Goal: Transaction & Acquisition: Book appointment/travel/reservation

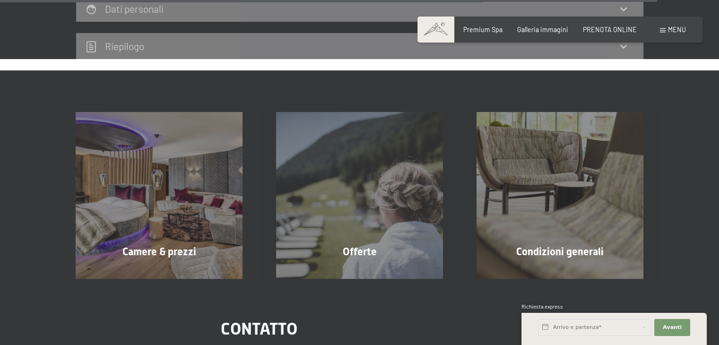
scroll to position [2979, 0]
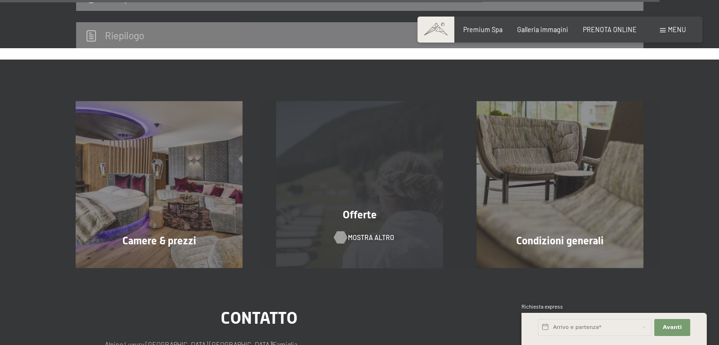
click at [379, 233] on span "mostra altro" at bounding box center [371, 237] width 46 height 9
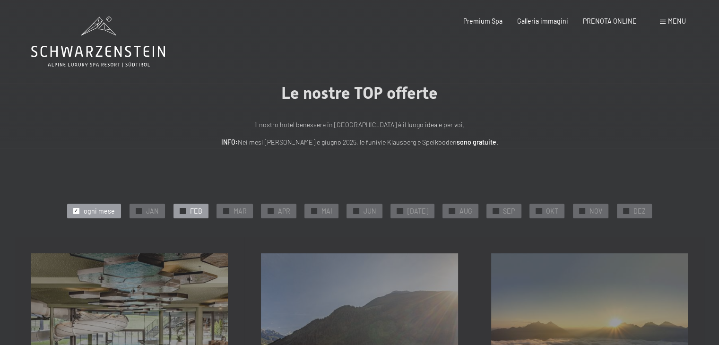
click at [202, 212] on span "FEB" at bounding box center [196, 211] width 12 height 9
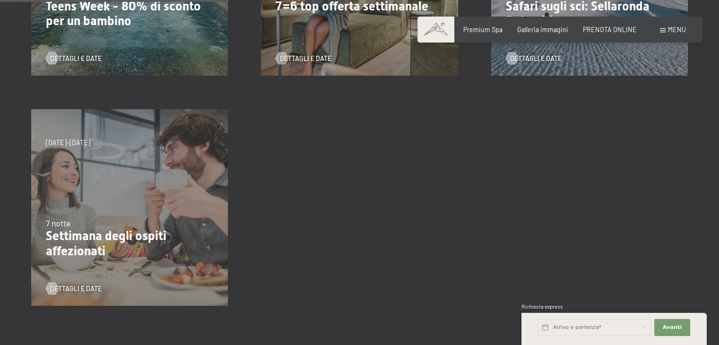
scroll to position [378, 0]
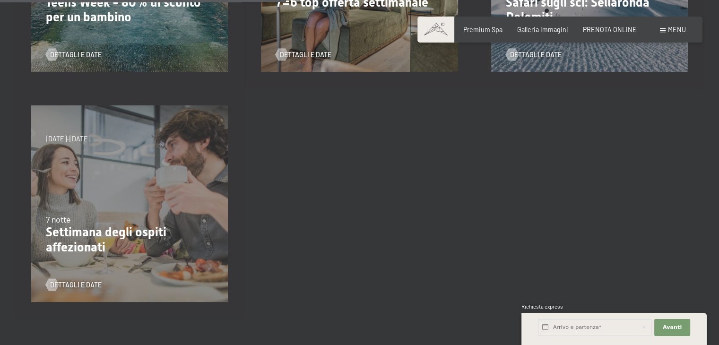
click at [100, 237] on p "Settimana degli ospiti affezionati" at bounding box center [129, 240] width 167 height 30
click at [64, 286] on span "Dettagli e Date" at bounding box center [86, 284] width 52 height 9
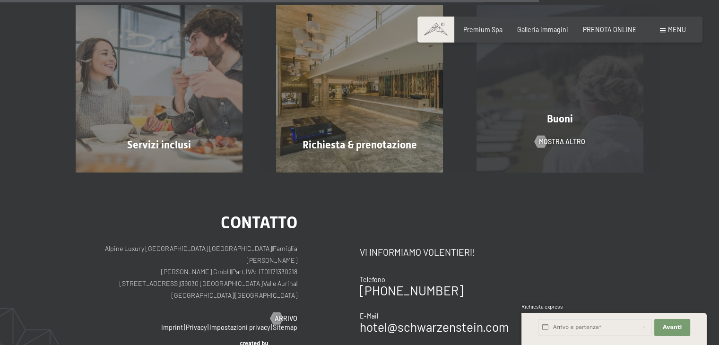
scroll to position [804, 0]
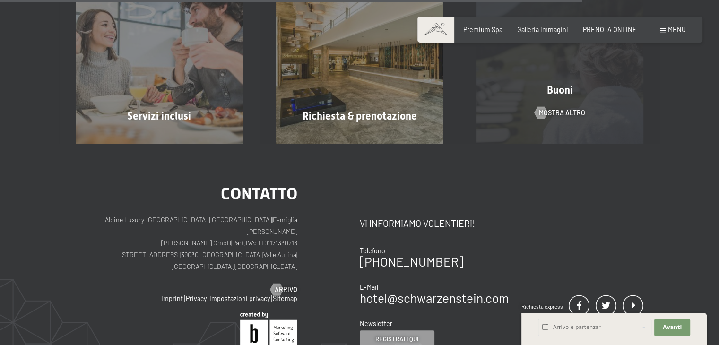
click at [559, 87] on span "Buoni" at bounding box center [560, 90] width 26 height 12
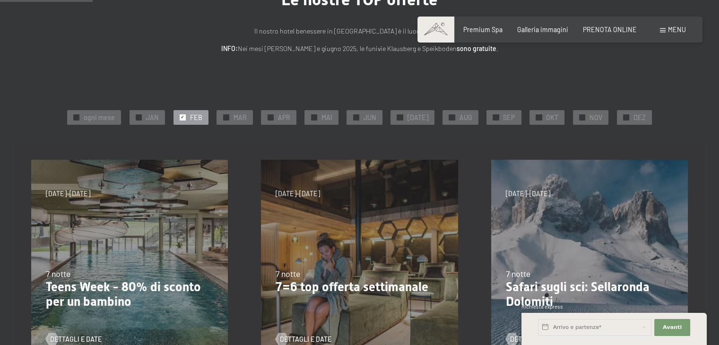
scroll to position [0, 0]
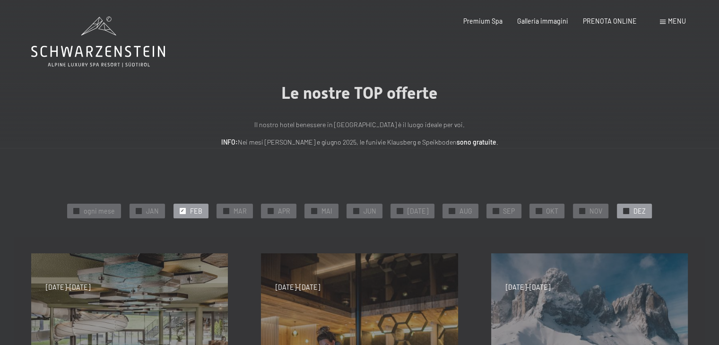
click at [636, 210] on span "DEZ" at bounding box center [640, 211] width 12 height 9
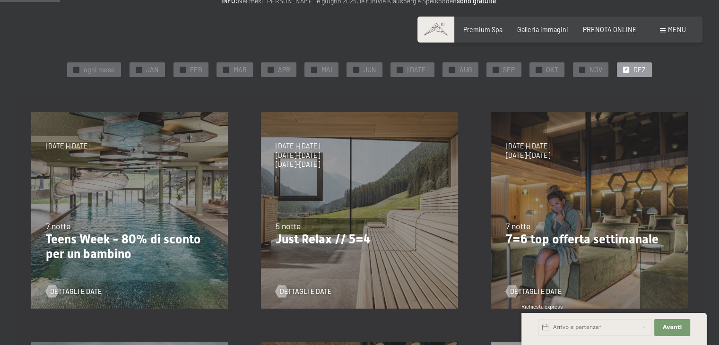
scroll to position [142, 0]
click at [318, 290] on span "Dettagli e Date" at bounding box center [315, 291] width 52 height 9
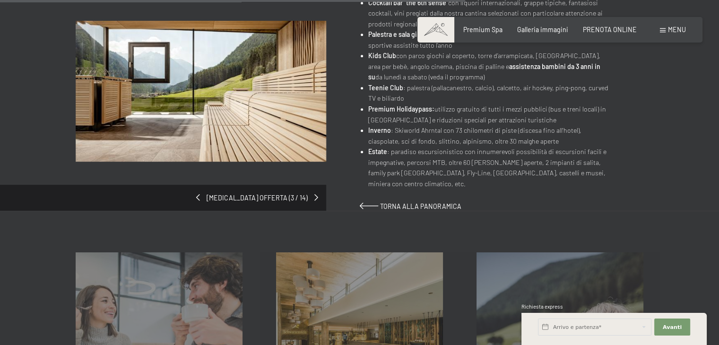
scroll to position [615, 0]
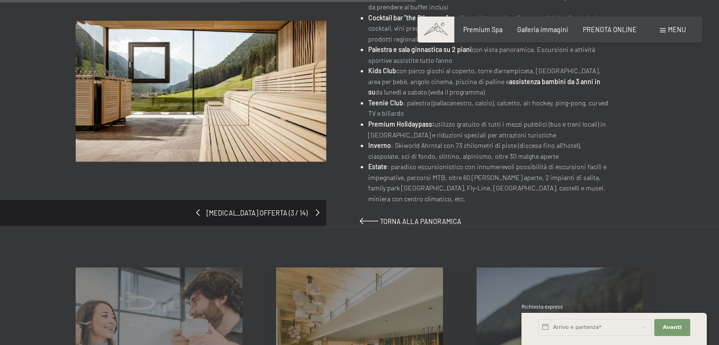
click at [318, 209] on span at bounding box center [318, 212] width 4 height 7
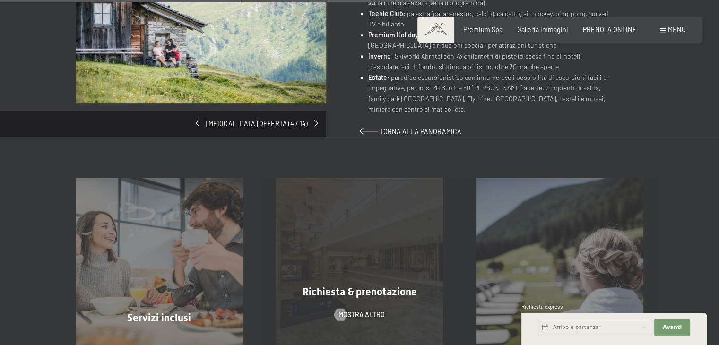
scroll to position [662, 0]
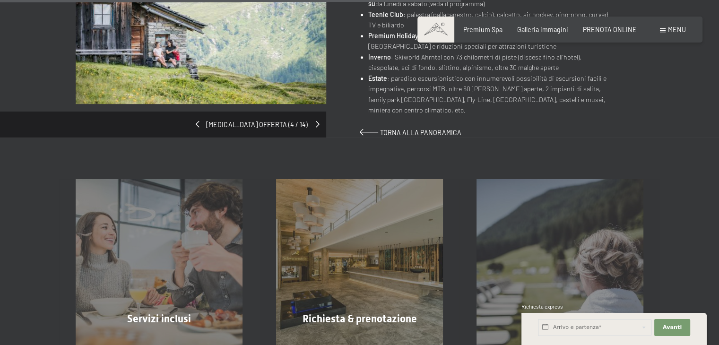
click at [317, 121] on span at bounding box center [318, 124] width 4 height 7
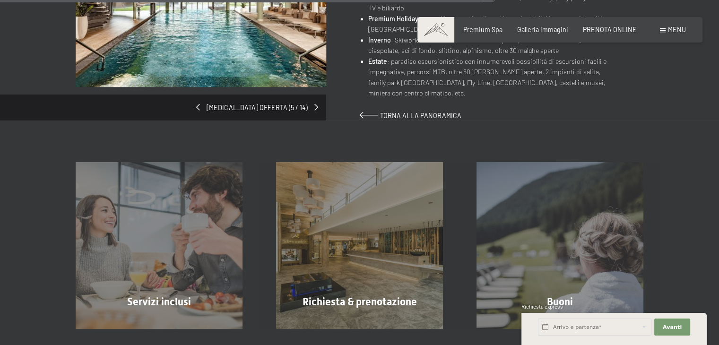
scroll to position [662, 0]
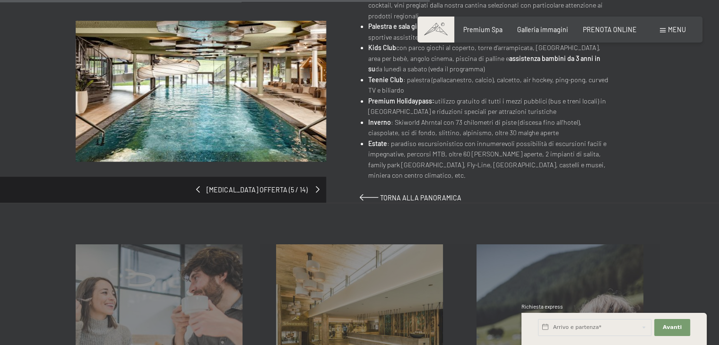
click at [317, 186] on span at bounding box center [318, 189] width 4 height 7
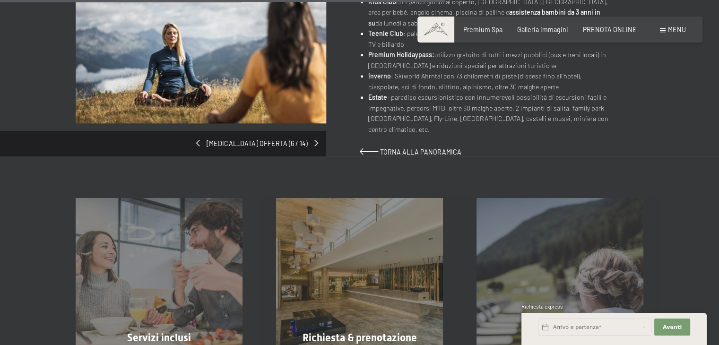
scroll to position [662, 0]
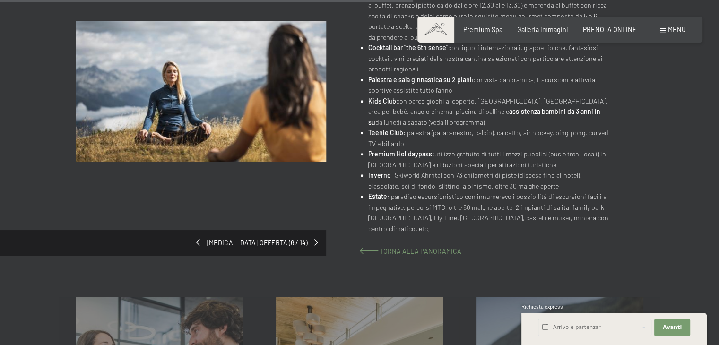
click at [421, 247] on span "Torna alla panoramica" at bounding box center [420, 251] width 81 height 8
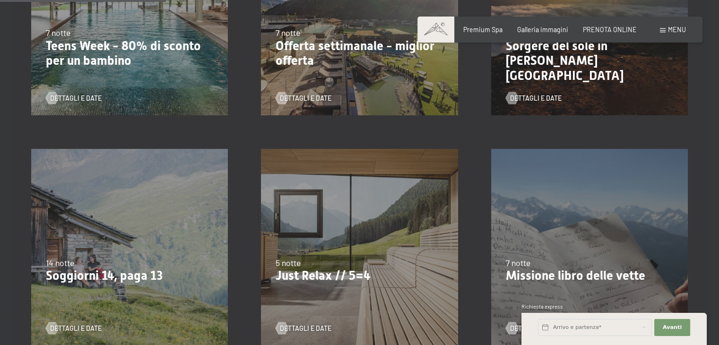
scroll to position [378, 0]
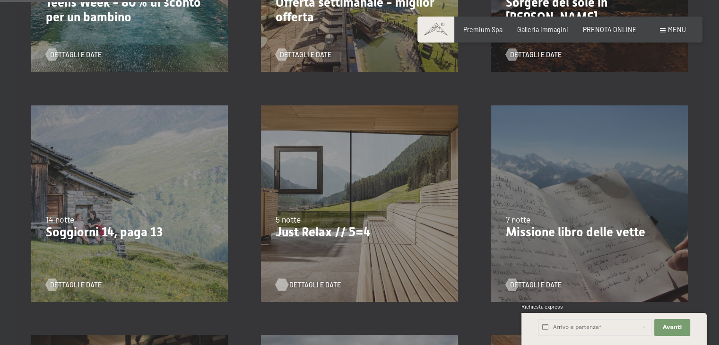
click at [314, 285] on span "Dettagli e Date" at bounding box center [315, 284] width 52 height 9
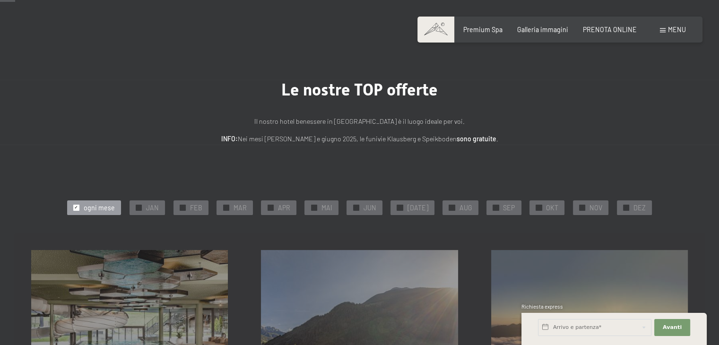
scroll to position [0, 0]
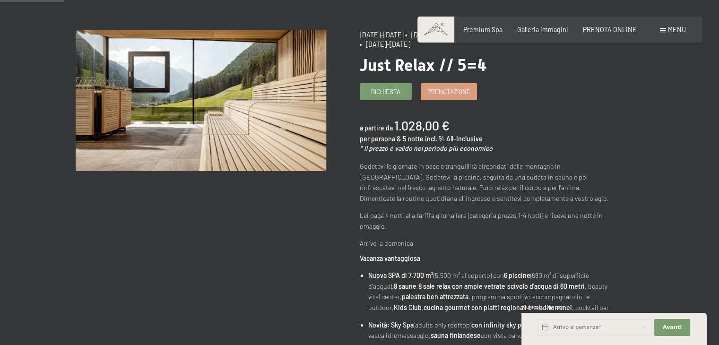
scroll to position [47, 0]
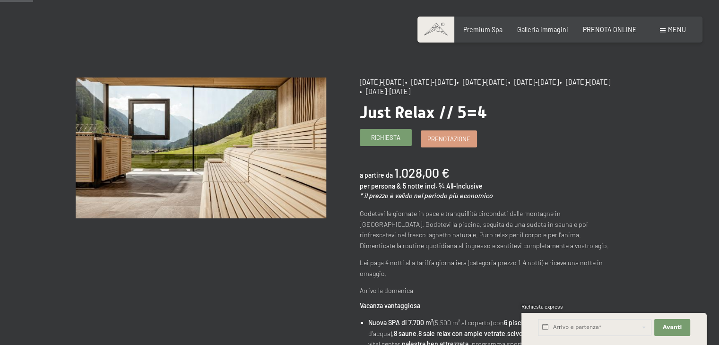
click at [387, 137] on span "Richiesta" at bounding box center [385, 137] width 29 height 9
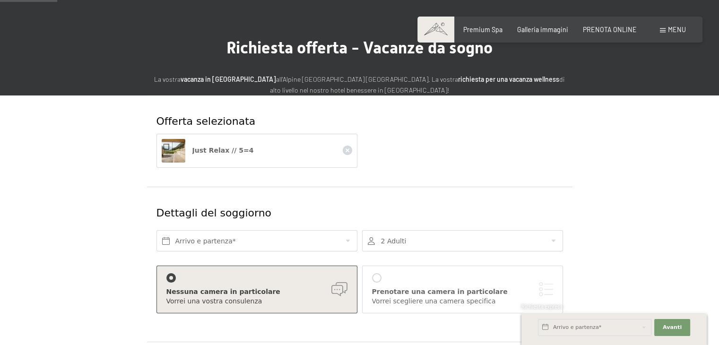
scroll to position [95, 0]
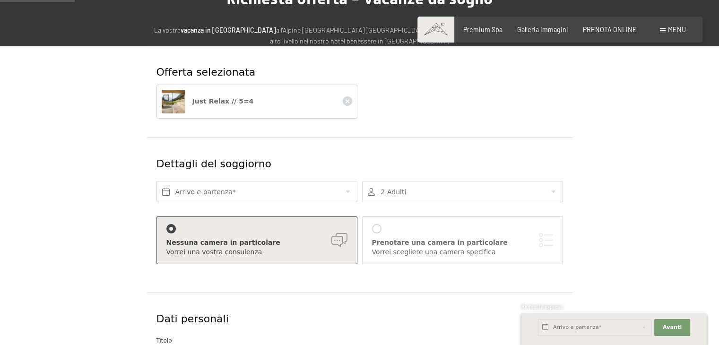
click at [554, 192] on div at bounding box center [462, 191] width 201 height 21
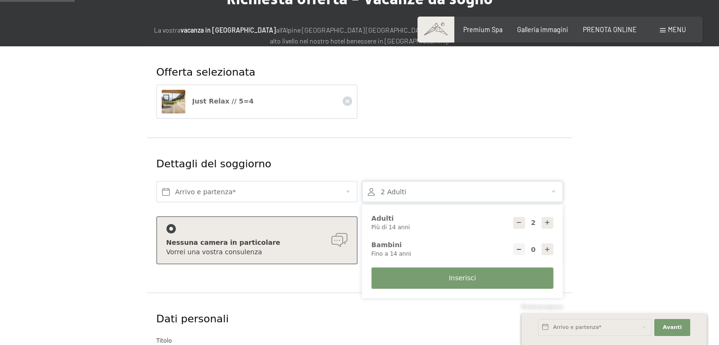
click at [547, 224] on icon at bounding box center [547, 222] width 7 height 7
type input "4"
click at [547, 250] on icon at bounding box center [547, 249] width 7 height 7
type input "1"
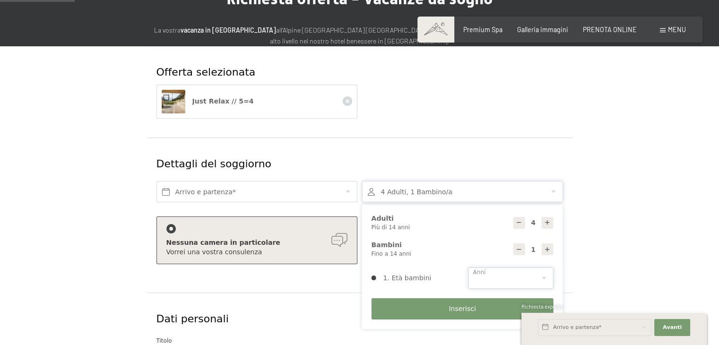
click at [545, 276] on select "0 1 2 3 4 5 6 7 8 9 10 11 12 13 14" at bounding box center [511, 278] width 85 height 21
select select "14"
click at [469, 268] on select "0 1 2 3 4 5 6 7 8 9 10 11 12 13 14" at bounding box center [511, 278] width 85 height 21
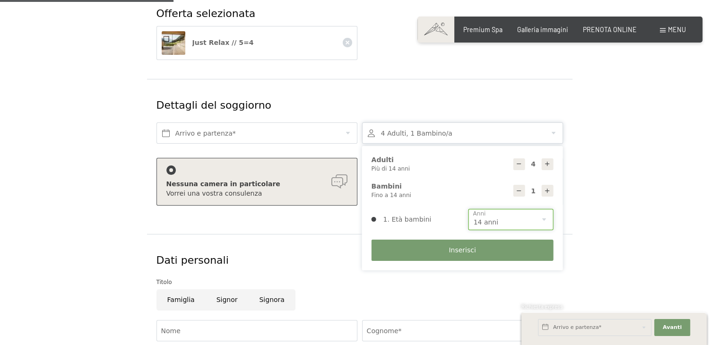
scroll to position [236, 0]
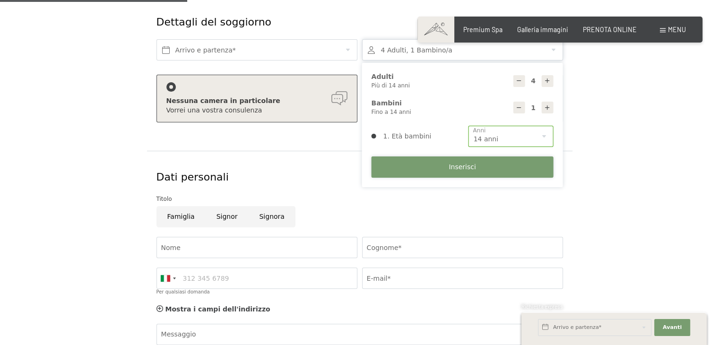
click at [470, 166] on span "Inserisci" at bounding box center [462, 167] width 27 height 9
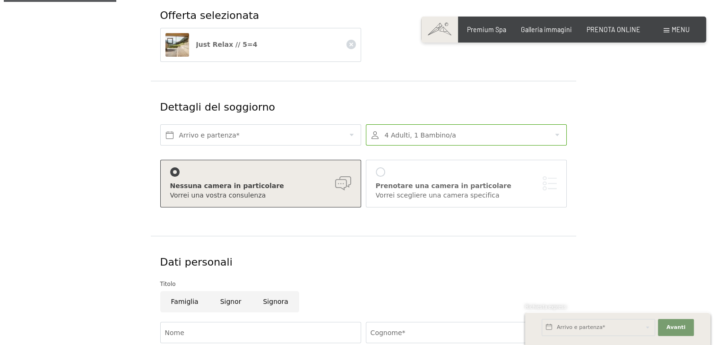
scroll to position [142, 0]
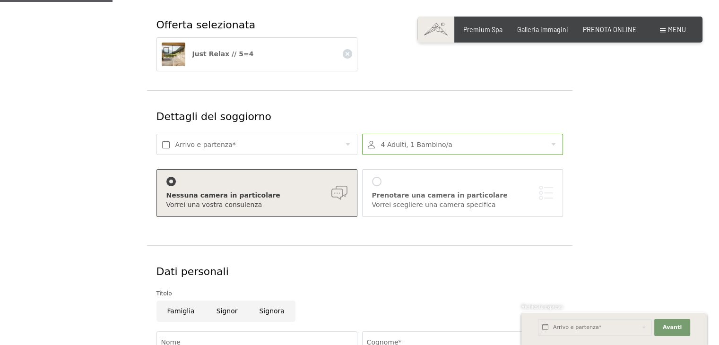
click at [379, 181] on div at bounding box center [376, 181] width 9 height 9
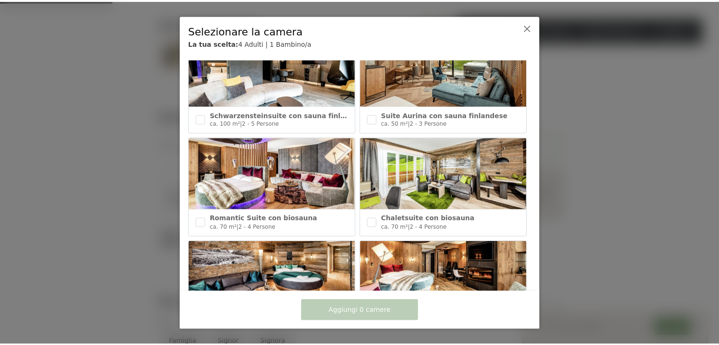
scroll to position [0, 0]
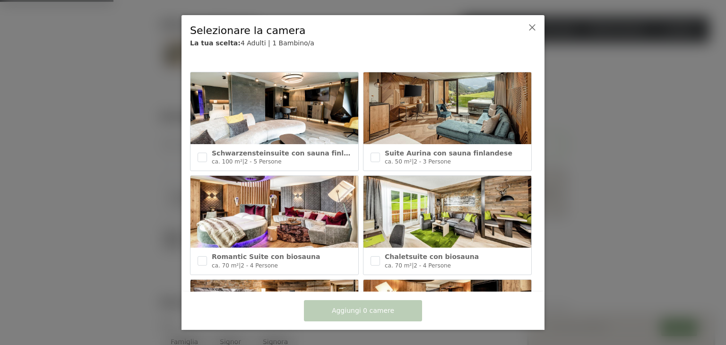
click at [289, 112] on img at bounding box center [275, 108] width 168 height 72
checkbox input "true"
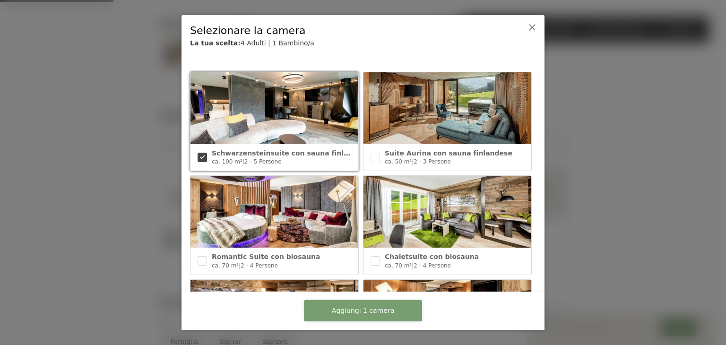
click at [361, 310] on span "Aggiungi 1 camera" at bounding box center [363, 310] width 62 height 9
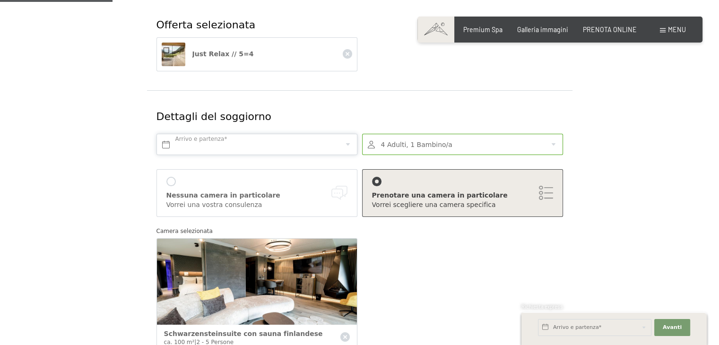
click at [261, 142] on input "text" at bounding box center [257, 144] width 201 height 21
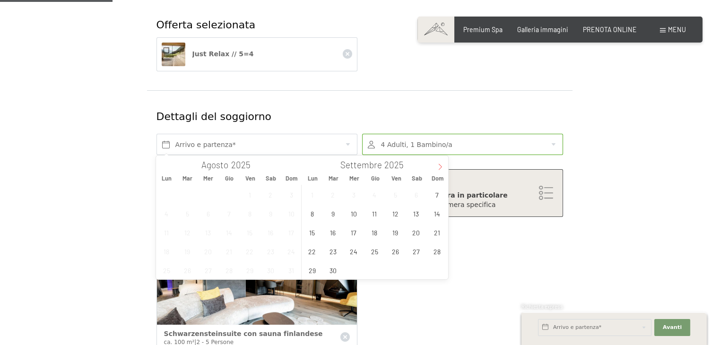
click at [437, 164] on icon at bounding box center [440, 167] width 7 height 7
click at [439, 233] on span "21" at bounding box center [437, 232] width 18 height 18
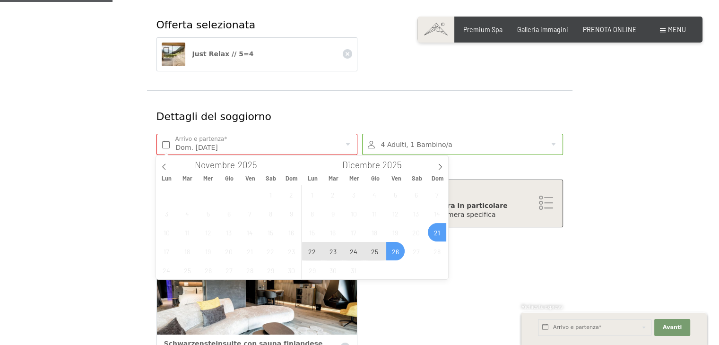
click at [395, 254] on span "26" at bounding box center [395, 251] width 18 height 18
type input "Dom. 21/12/2025 - Ven. 26/12/2025"
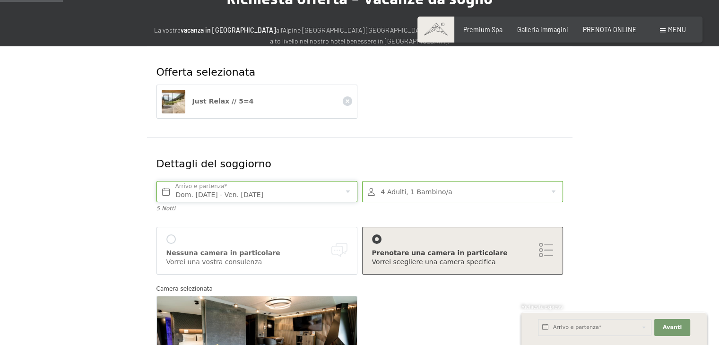
scroll to position [189, 0]
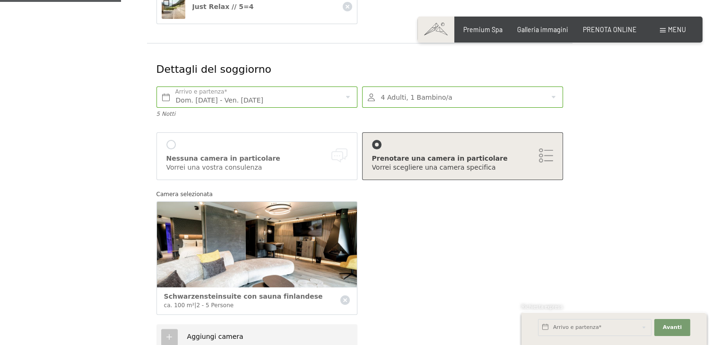
click at [259, 235] on img at bounding box center [257, 245] width 200 height 86
click at [200, 299] on span "Schwarzensteinsuite con sauna finlandese" at bounding box center [243, 297] width 159 height 8
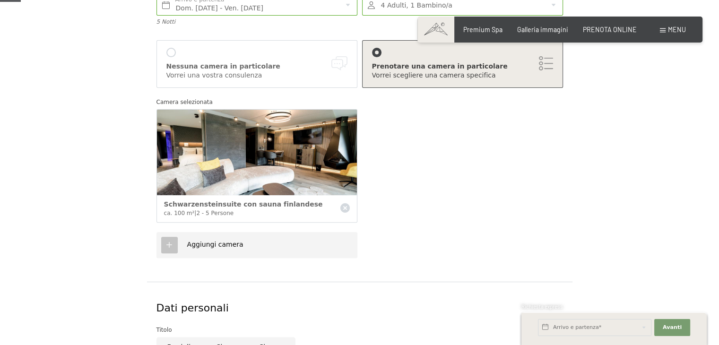
scroll to position [284, 0]
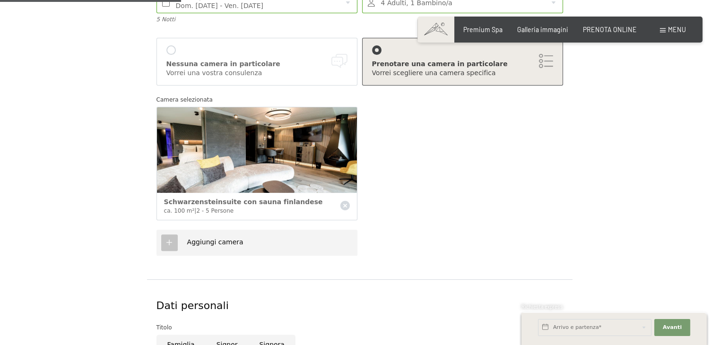
click at [256, 163] on img at bounding box center [257, 150] width 200 height 86
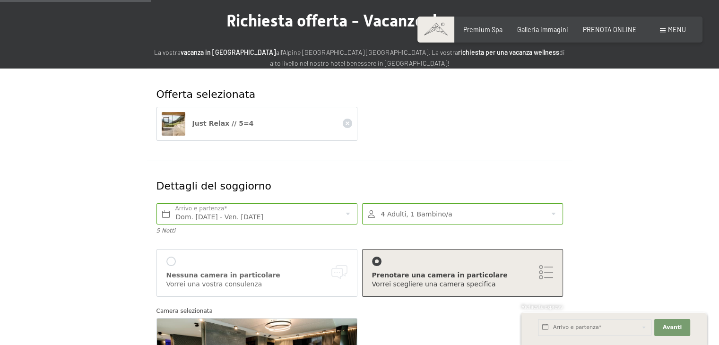
scroll to position [0, 0]
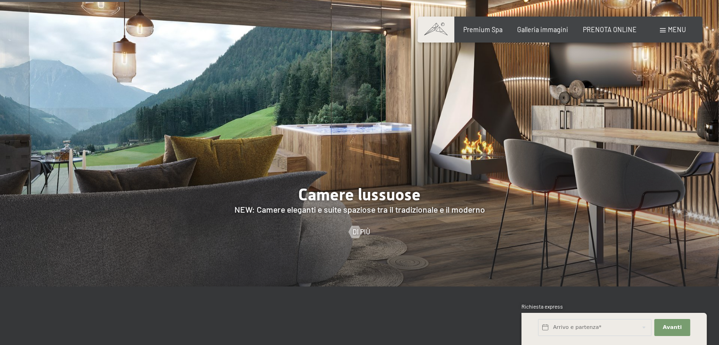
scroll to position [804, 0]
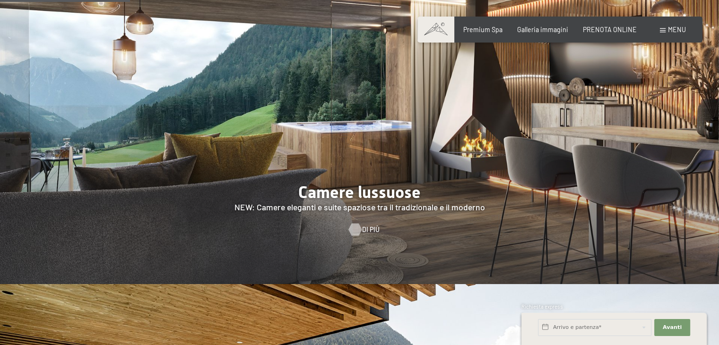
click at [358, 223] on div at bounding box center [354, 229] width 7 height 12
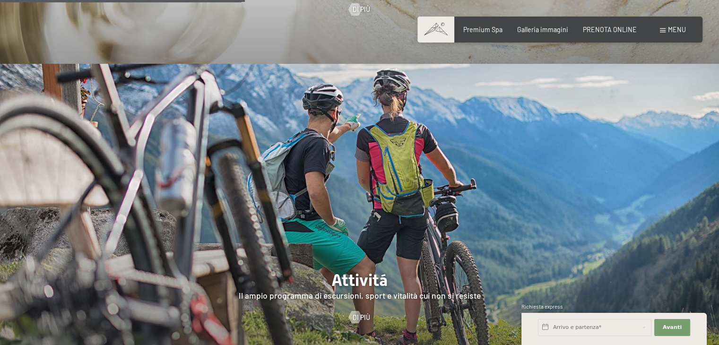
scroll to position [1750, 0]
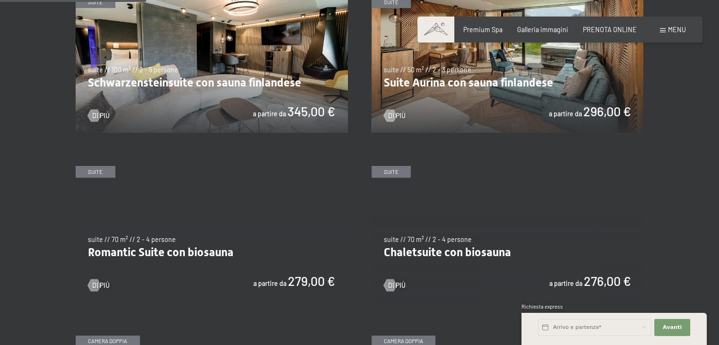
scroll to position [520, 0]
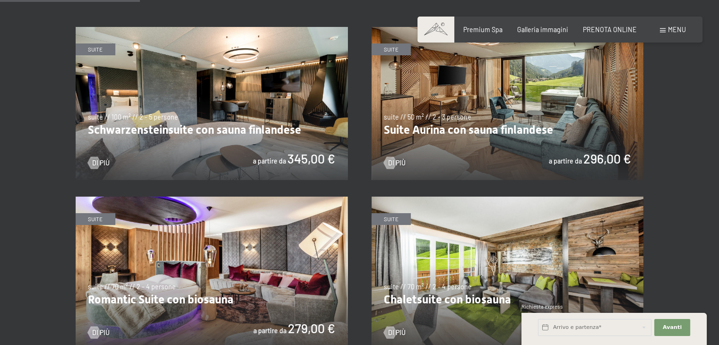
click at [232, 129] on img at bounding box center [212, 103] width 272 height 153
click at [456, 132] on img at bounding box center [508, 103] width 272 height 153
click at [170, 129] on img at bounding box center [212, 103] width 272 height 153
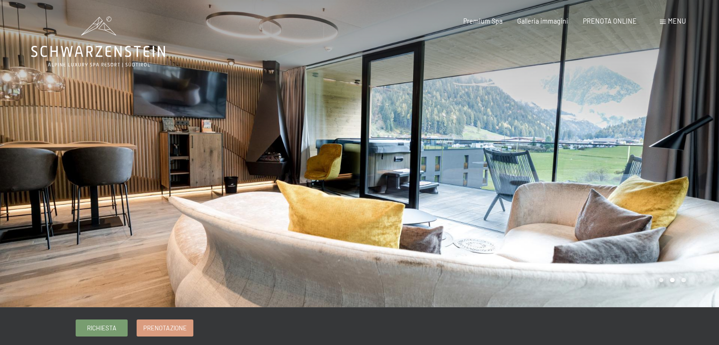
click at [540, 113] on div at bounding box center [540, 153] width 360 height 307
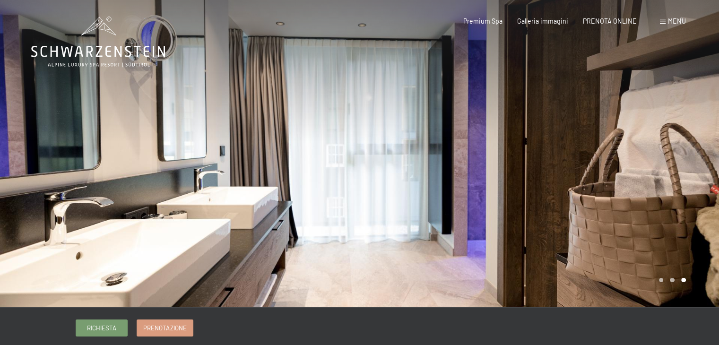
click at [540, 113] on div at bounding box center [540, 153] width 360 height 307
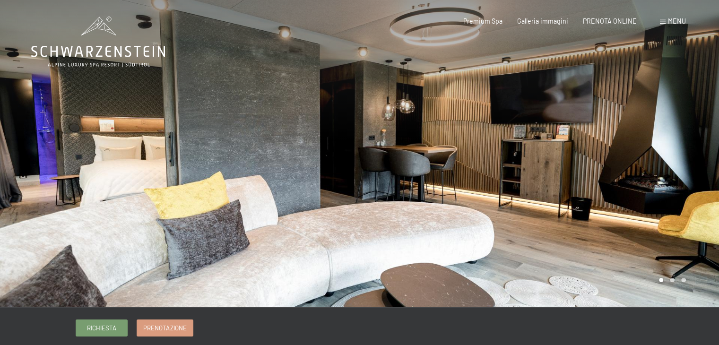
click at [540, 113] on div at bounding box center [540, 153] width 360 height 307
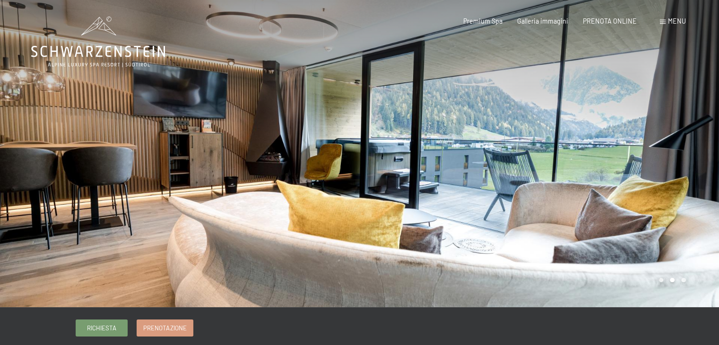
click at [540, 113] on div at bounding box center [540, 153] width 360 height 307
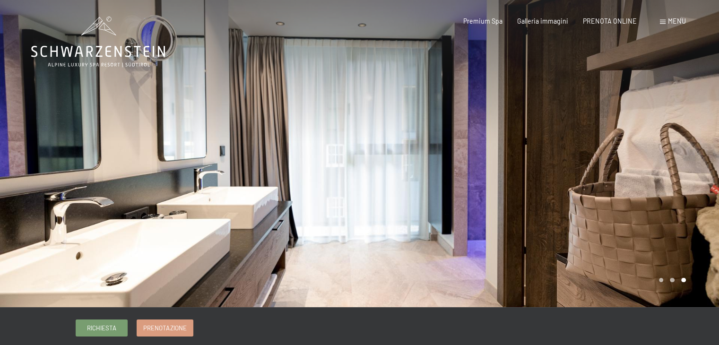
click at [540, 113] on div at bounding box center [540, 153] width 360 height 307
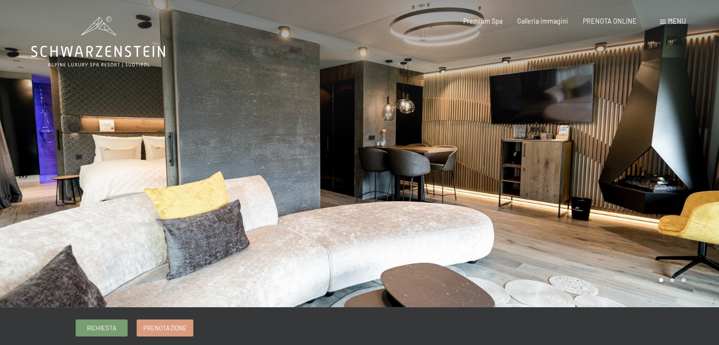
click at [540, 113] on div at bounding box center [540, 153] width 360 height 307
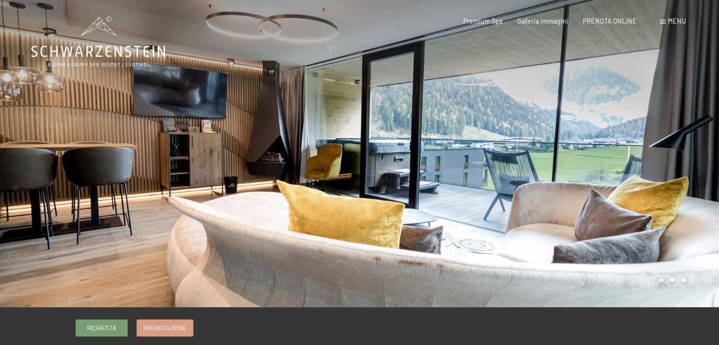
click at [179, 131] on div at bounding box center [180, 153] width 360 height 307
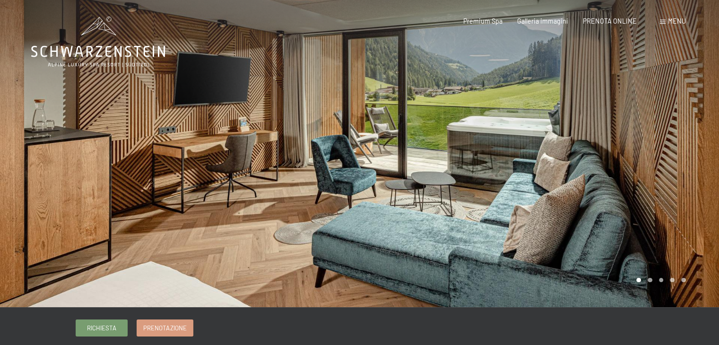
click at [468, 188] on div at bounding box center [540, 153] width 360 height 307
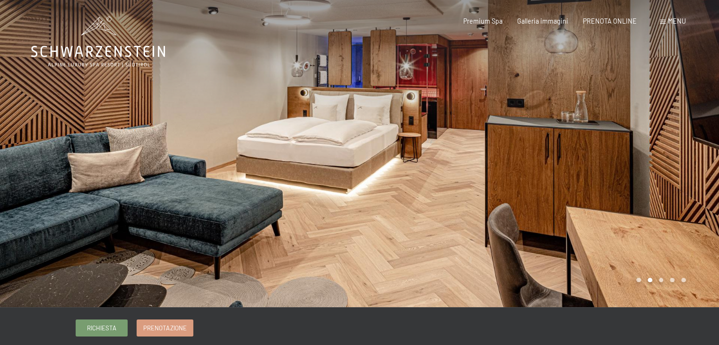
click at [468, 188] on div at bounding box center [540, 153] width 360 height 307
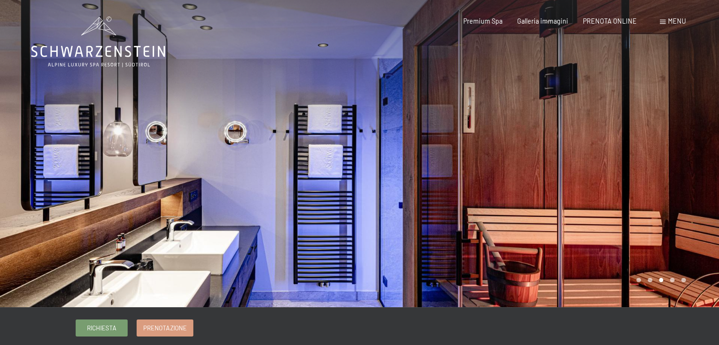
click at [468, 188] on div at bounding box center [540, 153] width 360 height 307
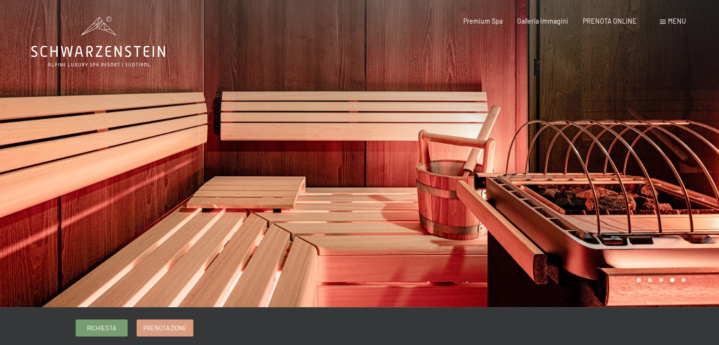
click at [468, 188] on div at bounding box center [540, 153] width 360 height 307
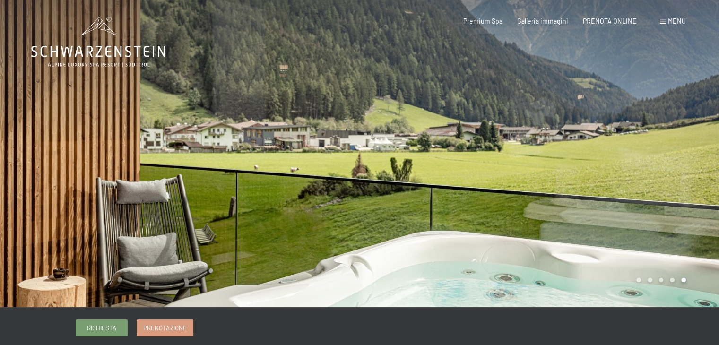
click at [468, 188] on div at bounding box center [540, 153] width 360 height 307
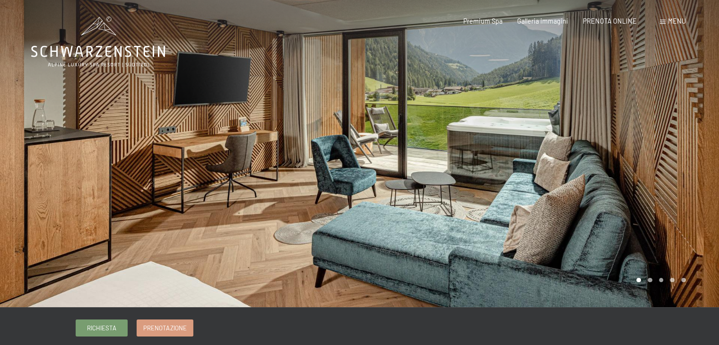
click at [112, 147] on div at bounding box center [180, 153] width 360 height 307
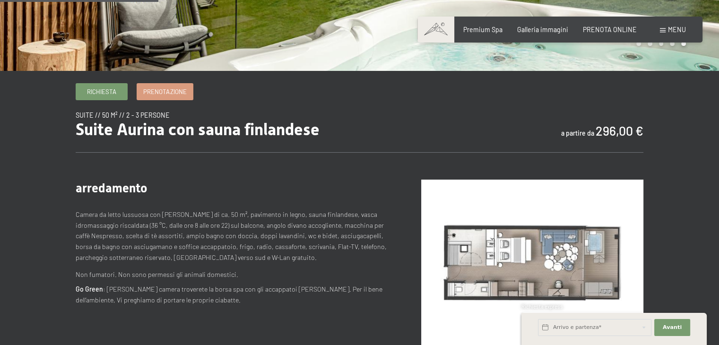
scroll to position [236, 0]
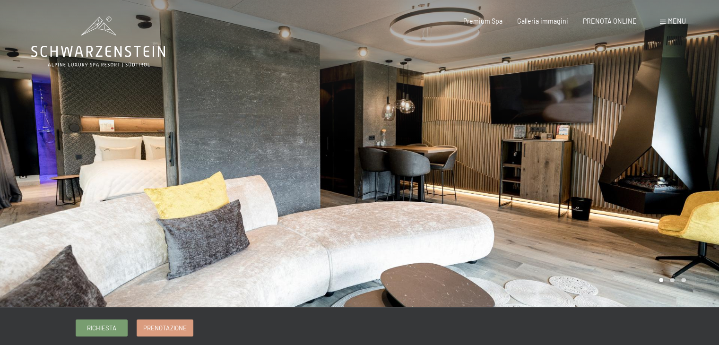
click at [620, 165] on div at bounding box center [540, 153] width 360 height 307
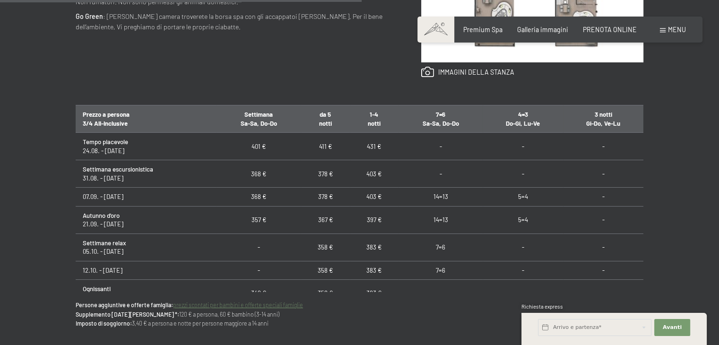
scroll to position [615, 0]
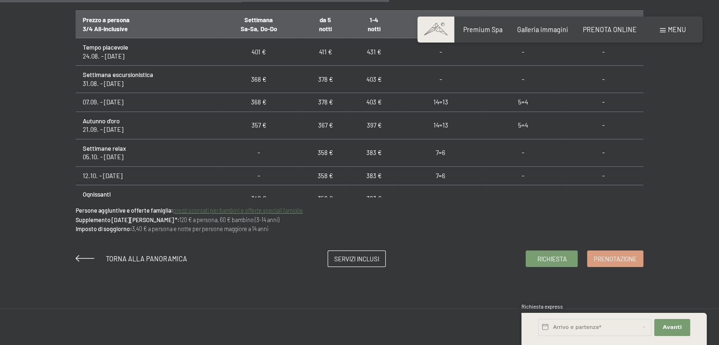
click at [283, 211] on link "prezzi scontati per bambini e offerte speciali famiglie" at bounding box center [238, 210] width 130 height 7
click at [556, 254] on span "Richiesta" at bounding box center [551, 257] width 29 height 9
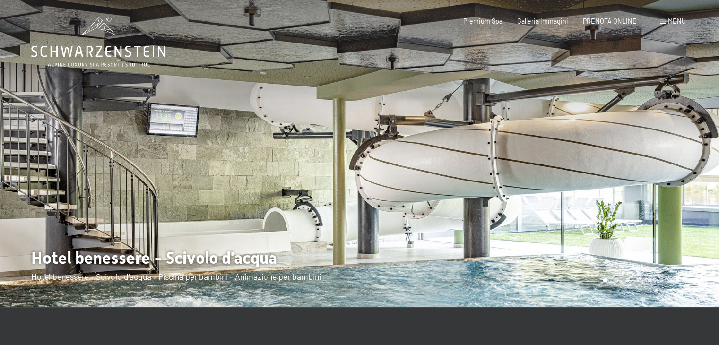
click at [494, 210] on div at bounding box center [540, 153] width 360 height 307
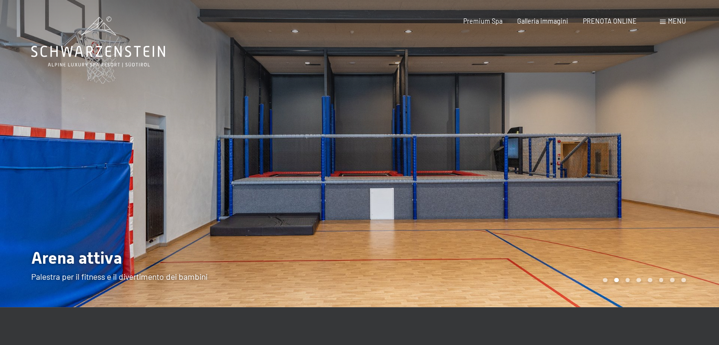
click at [494, 210] on div at bounding box center [540, 153] width 360 height 307
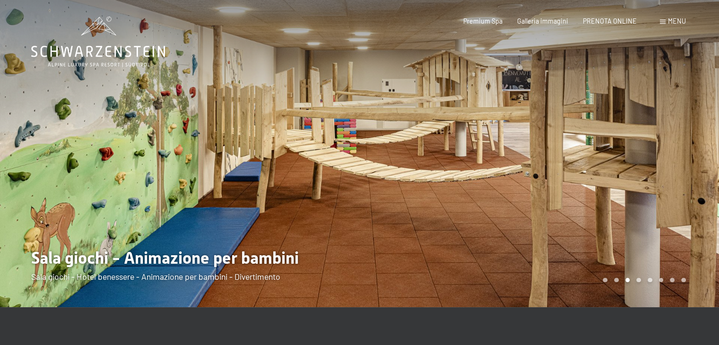
click at [494, 210] on div at bounding box center [540, 153] width 360 height 307
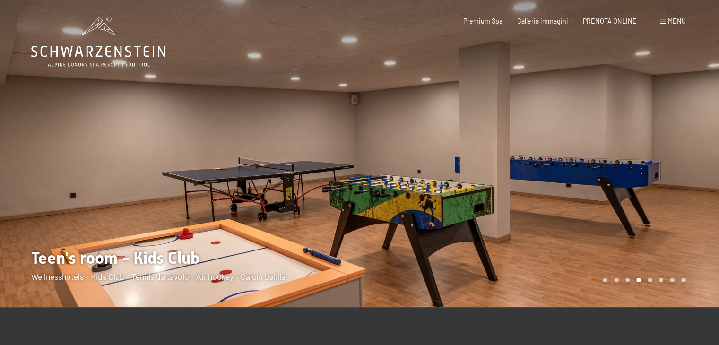
click at [494, 210] on div at bounding box center [540, 153] width 360 height 307
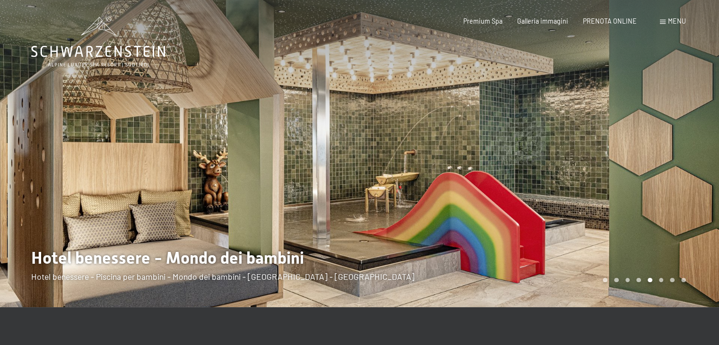
click at [494, 210] on div at bounding box center [540, 153] width 360 height 307
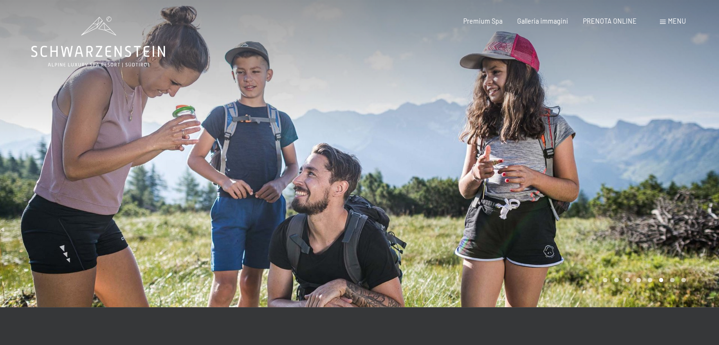
click at [494, 210] on div at bounding box center [540, 153] width 360 height 307
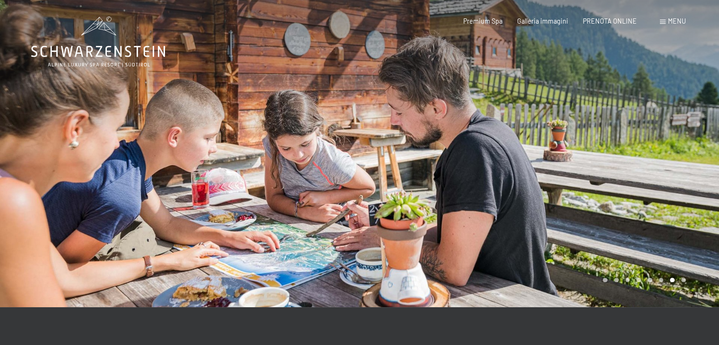
click at [494, 210] on div at bounding box center [540, 153] width 360 height 307
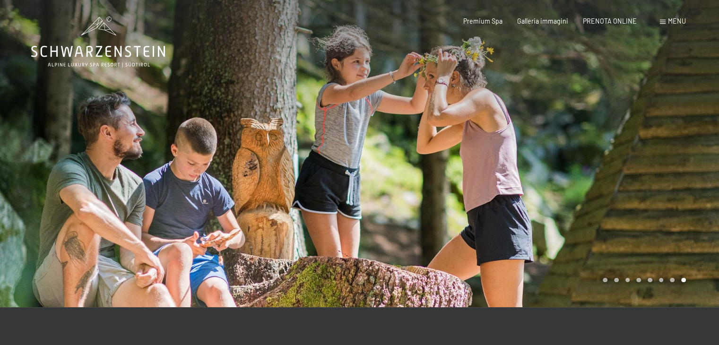
click at [494, 210] on div at bounding box center [540, 153] width 360 height 307
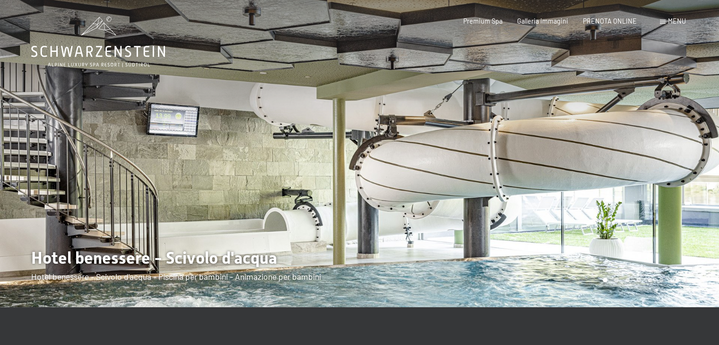
click at [494, 210] on div at bounding box center [540, 153] width 360 height 307
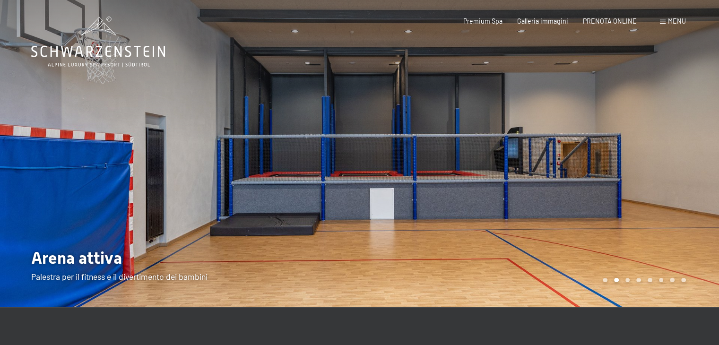
drag, startPoint x: 494, startPoint y: 210, endPoint x: 488, endPoint y: 211, distance: 5.3
click at [488, 211] on div at bounding box center [540, 153] width 360 height 307
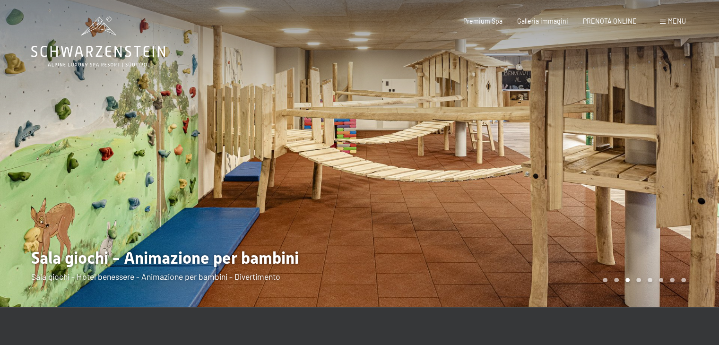
click at [488, 211] on div at bounding box center [540, 153] width 360 height 307
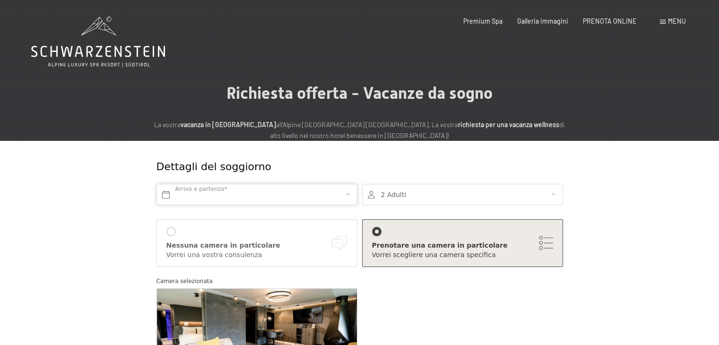
click at [350, 191] on input "text" at bounding box center [257, 194] width 201 height 21
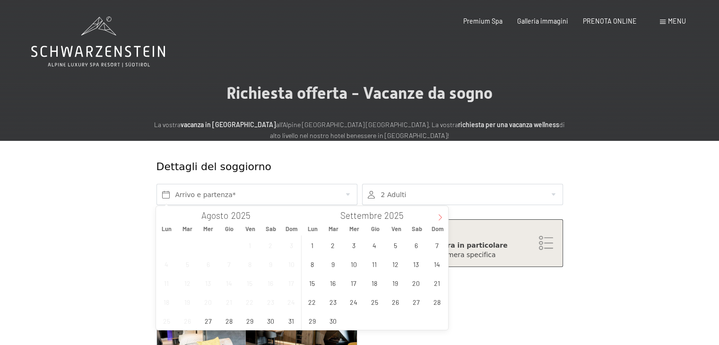
click at [439, 216] on icon at bounding box center [440, 217] width 7 height 7
click at [166, 212] on span at bounding box center [164, 214] width 16 height 16
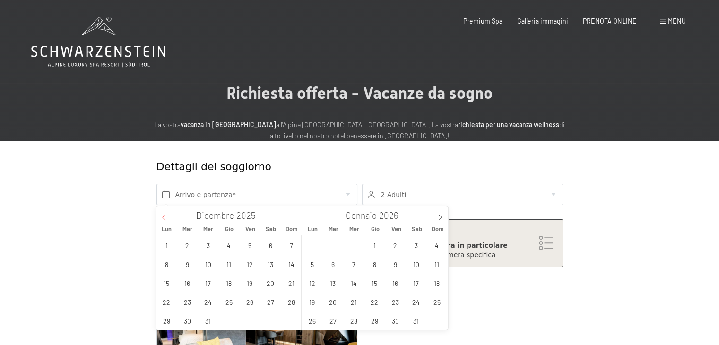
type input "2025"
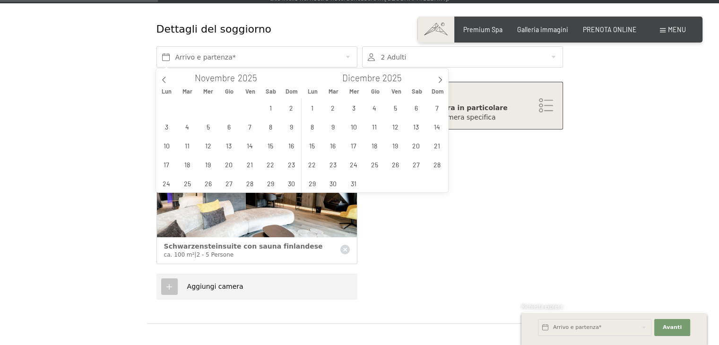
scroll to position [236, 0]
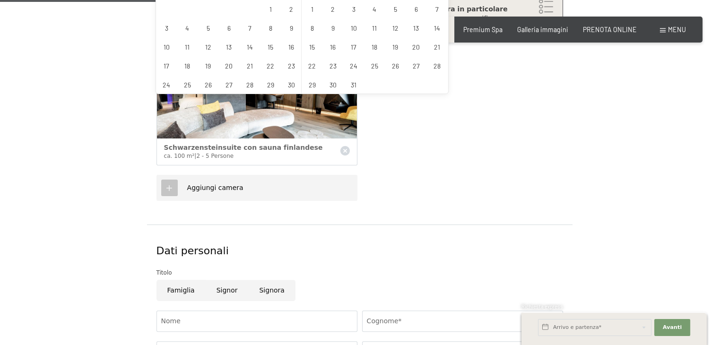
click at [612, 186] on form "Dettagli del soggiorno Arrivo e partenza* 2 Adulti 2 Adulti Più di 14 anni 0 Ba…" at bounding box center [360, 218] width 568 height 629
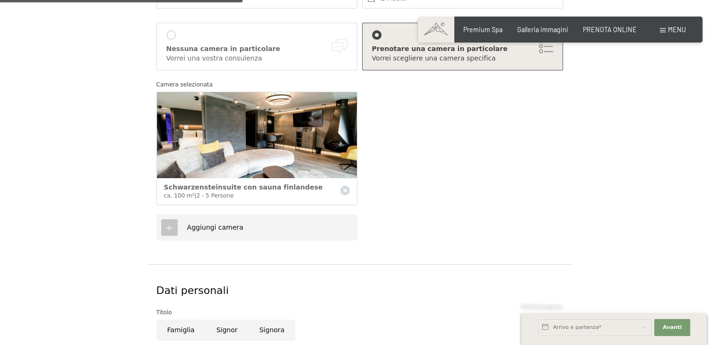
scroll to position [95, 0]
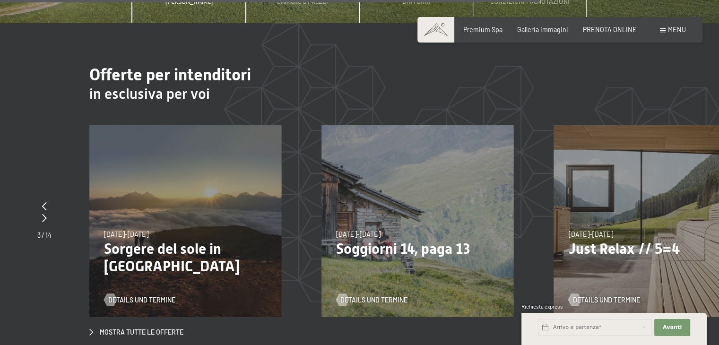
scroll to position [2979, 0]
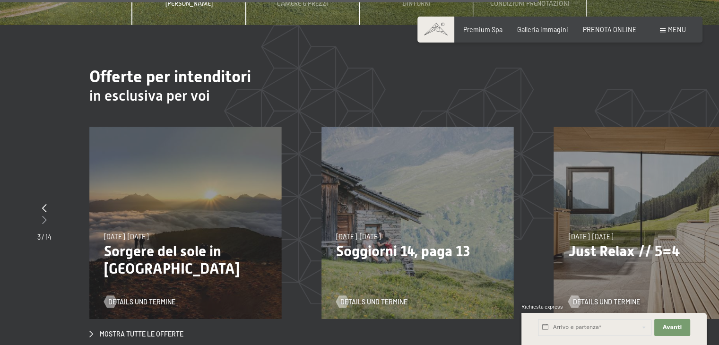
click at [44, 216] on icon at bounding box center [44, 220] width 5 height 9
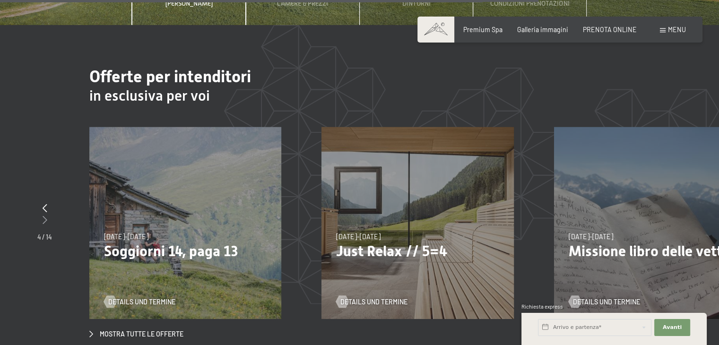
click at [44, 216] on icon at bounding box center [45, 220] width 5 height 9
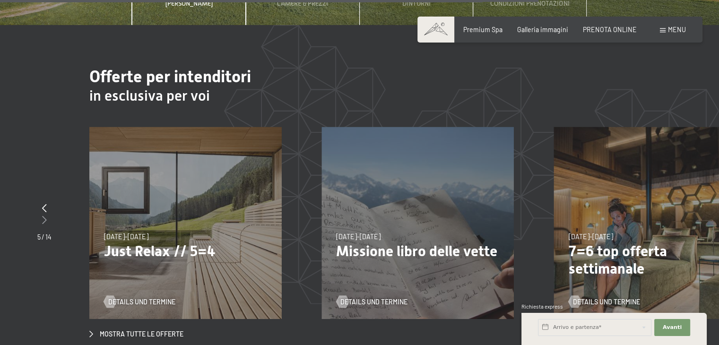
click at [44, 216] on icon at bounding box center [44, 220] width 5 height 9
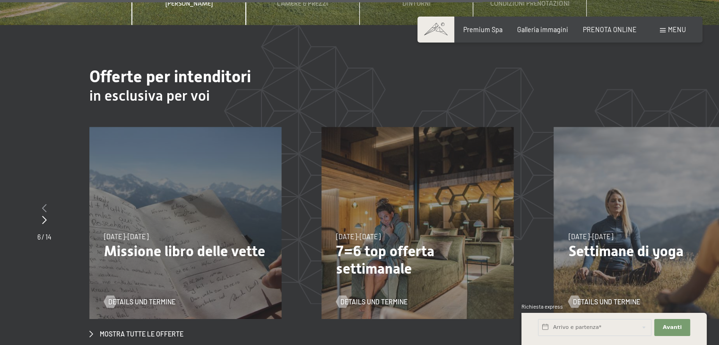
click at [45, 204] on icon at bounding box center [44, 208] width 5 height 9
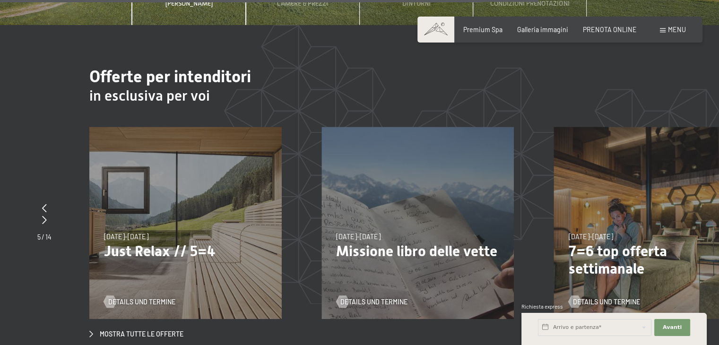
click at [161, 243] on p "Just Relax // 5=4" at bounding box center [185, 251] width 163 height 17
click at [142, 330] on span "Mostra tutte le offerte" at bounding box center [142, 334] width 84 height 9
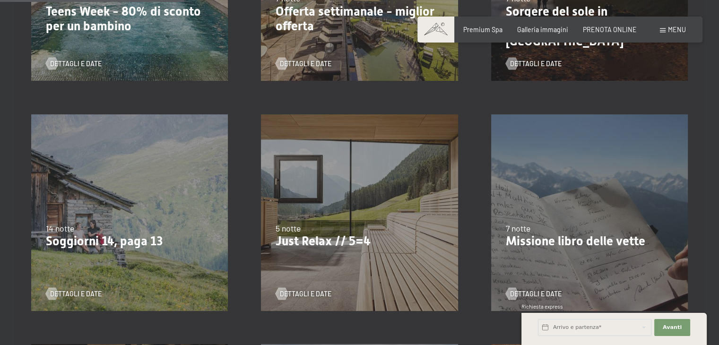
scroll to position [426, 0]
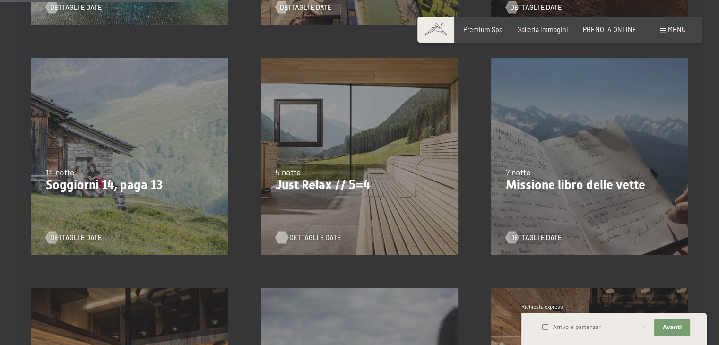
click at [311, 235] on span "Dettagli e Date" at bounding box center [315, 237] width 52 height 9
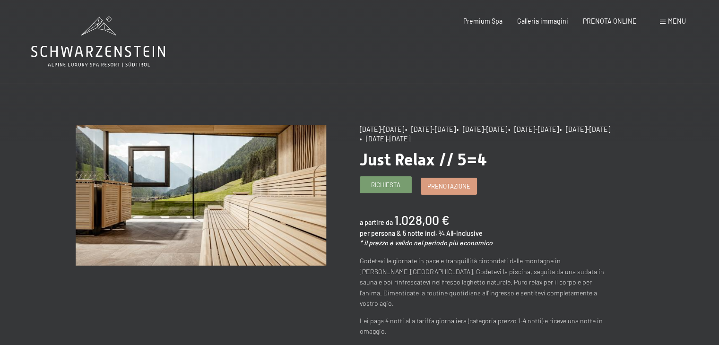
click at [396, 188] on span "Richiesta" at bounding box center [385, 185] width 29 height 9
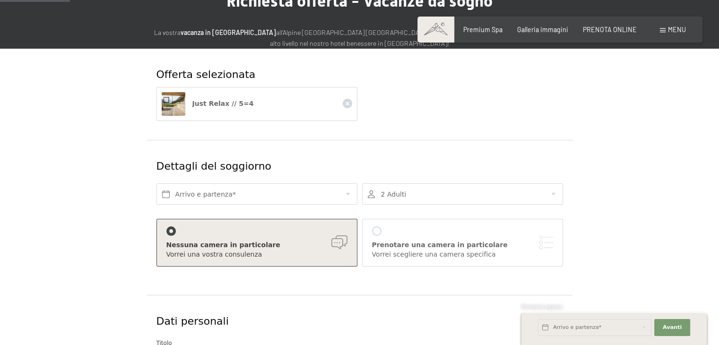
scroll to position [95, 0]
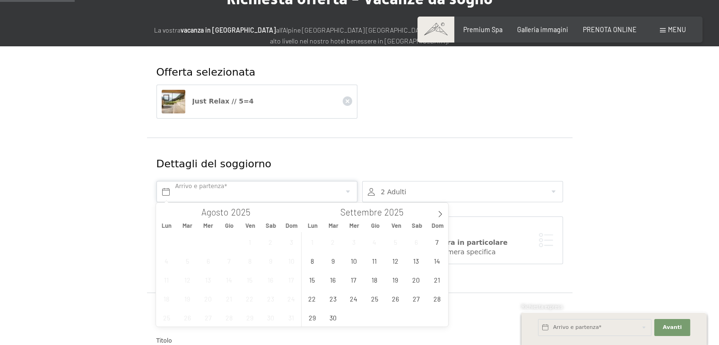
click at [266, 190] on input "text" at bounding box center [257, 191] width 201 height 21
click at [437, 216] on icon at bounding box center [440, 214] width 7 height 7
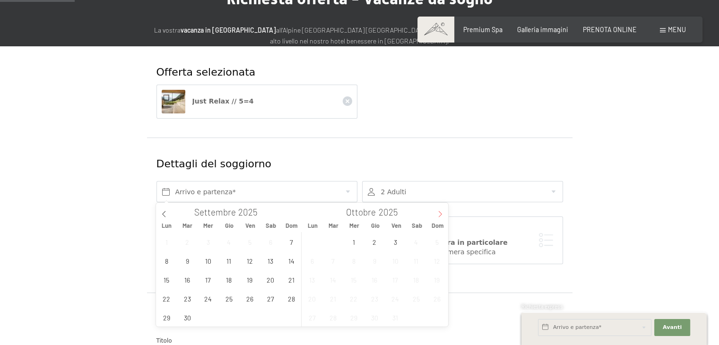
click at [438, 216] on icon at bounding box center [440, 214] width 7 height 7
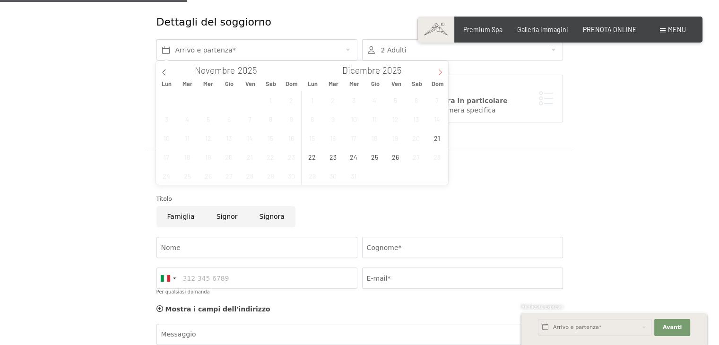
click at [439, 70] on icon at bounding box center [440, 72] width 7 height 7
click at [163, 71] on icon at bounding box center [164, 72] width 7 height 7
type input "2025"
click at [435, 141] on span "21" at bounding box center [437, 138] width 18 height 18
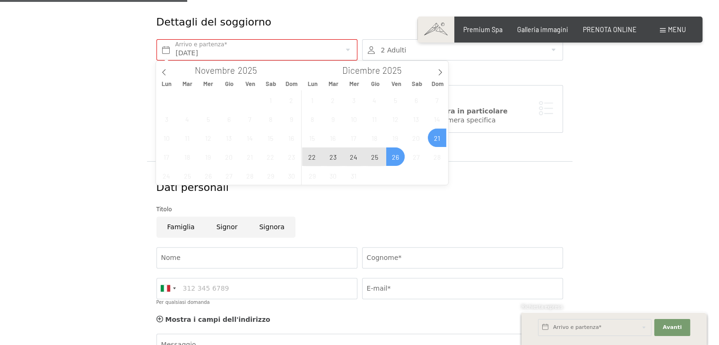
click at [392, 159] on span "26" at bounding box center [395, 157] width 18 height 18
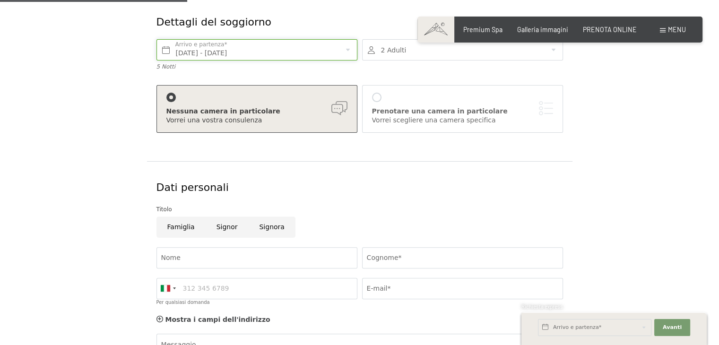
click at [205, 48] on input "Dom. 21/12/2025 - Ven. 26/12/2025" at bounding box center [257, 49] width 201 height 21
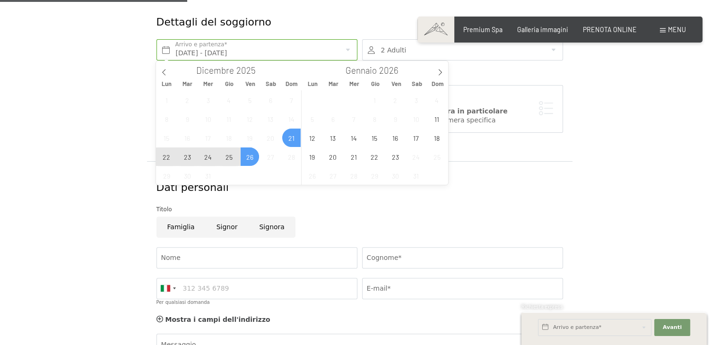
click at [166, 156] on span "22" at bounding box center [166, 157] width 18 height 18
click at [252, 157] on span "26" at bounding box center [250, 157] width 18 height 18
type input "Lun. 22/12/2025 - Ven. 26/12/2025"
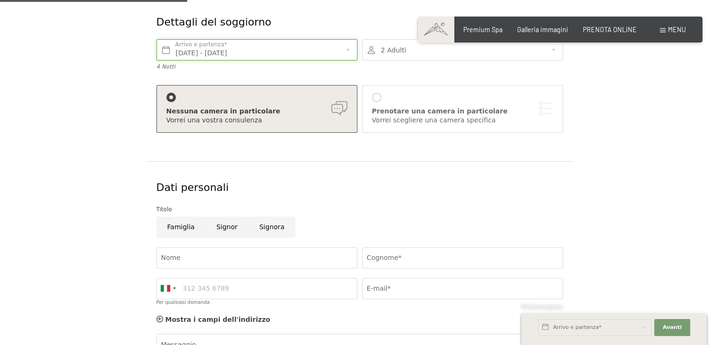
click at [261, 46] on input "Lun. 22/12/2025 - Ven. 26/12/2025" at bounding box center [257, 49] width 201 height 21
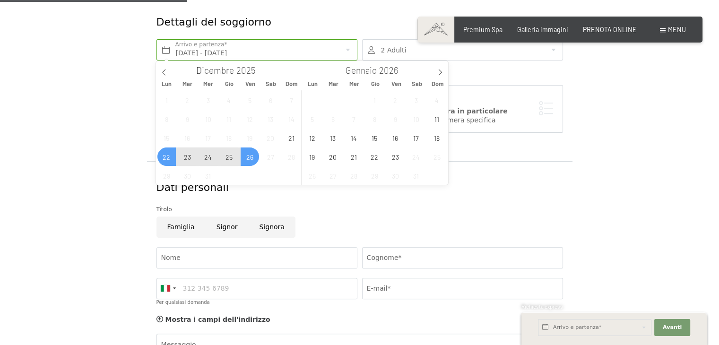
click at [412, 49] on div at bounding box center [462, 49] width 201 height 21
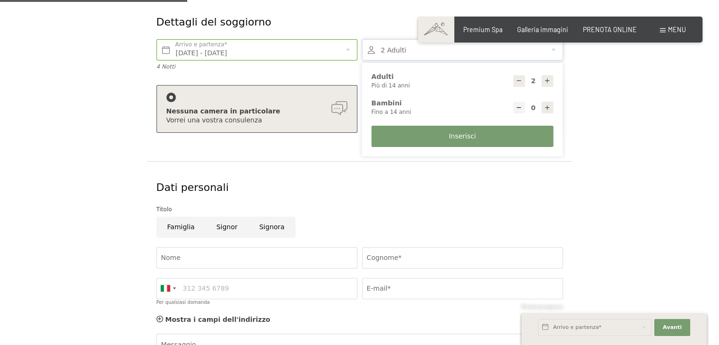
click at [546, 78] on icon at bounding box center [547, 81] width 7 height 7
type input "4"
click at [548, 108] on icon at bounding box center [547, 108] width 7 height 7
type input "1"
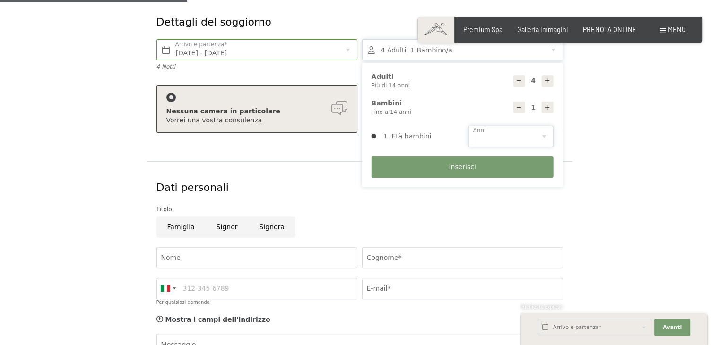
click at [544, 130] on select "0 1 2 3 4 5 6 7 8 9 10 11 12 13 14" at bounding box center [511, 136] width 85 height 21
select select "14"
click at [469, 126] on select "0 1 2 3 4 5 6 7 8 9 10 11 12 13 14" at bounding box center [511, 136] width 85 height 21
click at [476, 162] on button "Inserisci" at bounding box center [463, 167] width 182 height 21
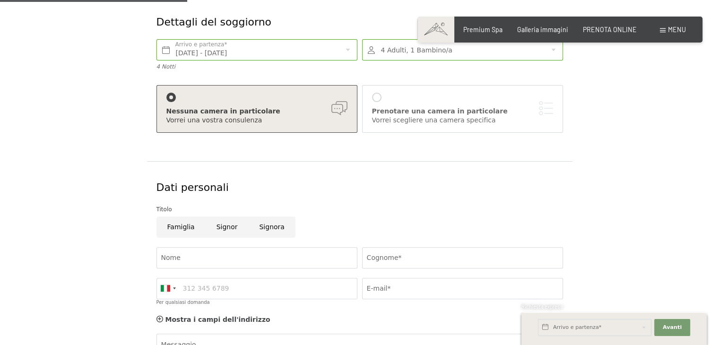
click at [322, 113] on div "Nessuna camera in particolare" at bounding box center [256, 111] width 181 height 9
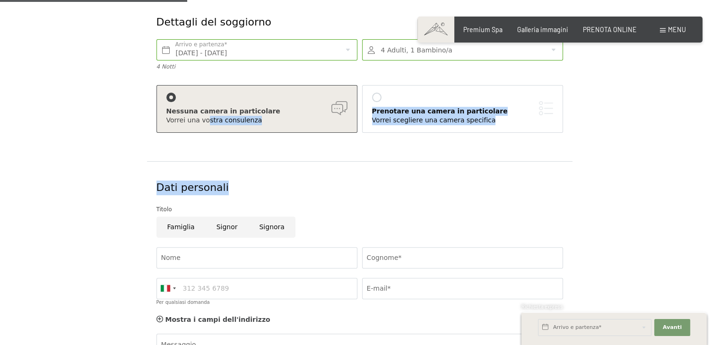
drag, startPoint x: 203, startPoint y: 121, endPoint x: 380, endPoint y: 192, distance: 190.4
click at [380, 192] on div "Offerta selezionata Just Relax // 5=4 Dettagli del soggiorno Lun. 22/12/2025 - …" at bounding box center [360, 187] width 426 height 566
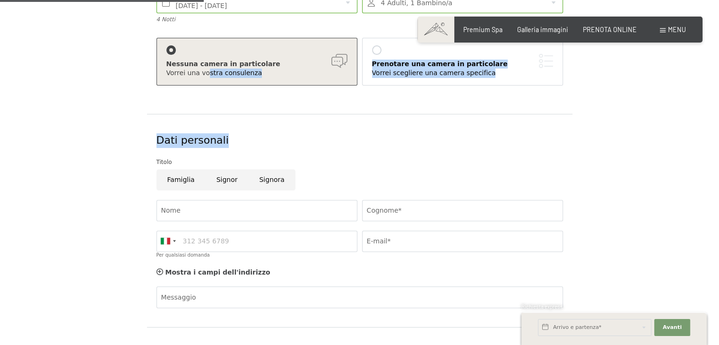
scroll to position [95, 0]
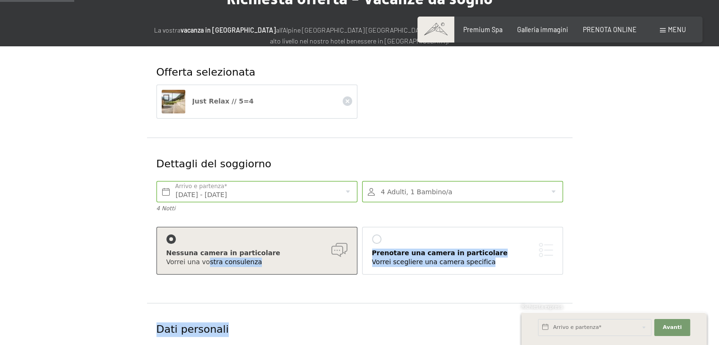
click at [376, 242] on div at bounding box center [376, 239] width 9 height 9
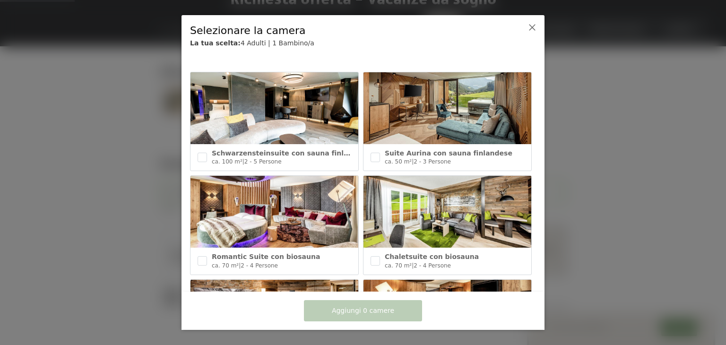
click at [286, 122] on img at bounding box center [275, 108] width 168 height 72
checkbox input "true"
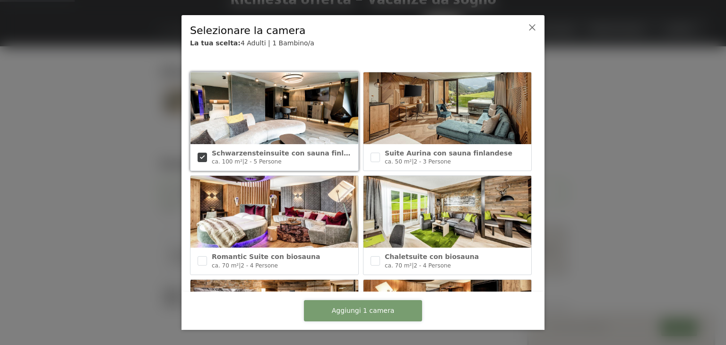
click at [387, 305] on button "Aggiungi 1 camera" at bounding box center [363, 310] width 118 height 21
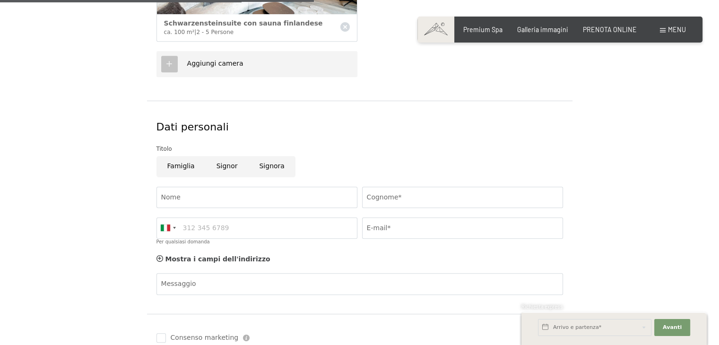
scroll to position [473, 0]
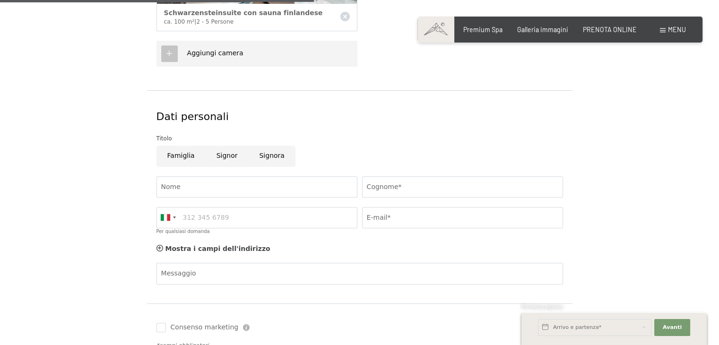
click at [230, 153] on input "Signor" at bounding box center [227, 156] width 43 height 21
radio input "true"
click at [209, 181] on input "Nome" at bounding box center [257, 186] width 201 height 21
type input "emiliano"
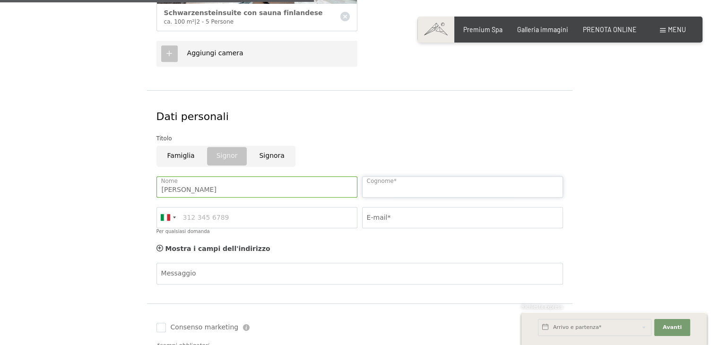
click at [455, 188] on input "Cognome*" at bounding box center [462, 186] width 201 height 21
type input "magnani"
click at [425, 215] on input "E-mail*" at bounding box center [462, 217] width 201 height 21
type input "emiliano_magnani@libero.it"
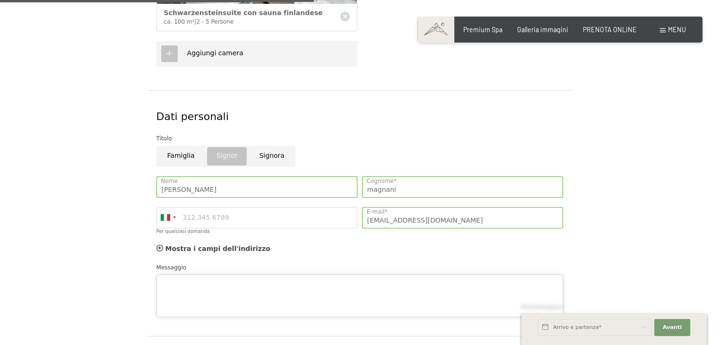
click at [206, 269] on div "Messaggio" at bounding box center [360, 290] width 407 height 54
click at [607, 245] on form "Offerta selezionata Just Relax // 5=4 Dettagli del soggiorno Lun. 22/12/2025 - …" at bounding box center [360, 33] width 568 height 731
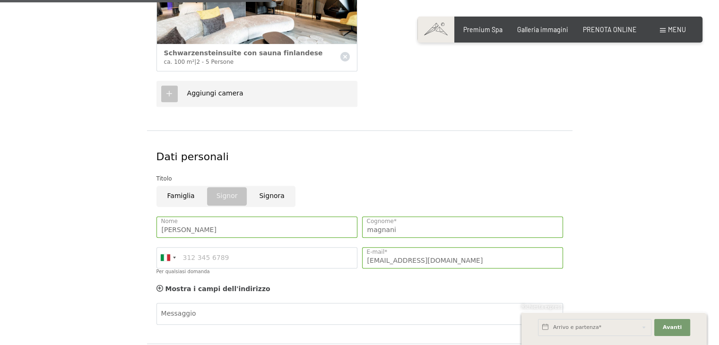
scroll to position [662, 0]
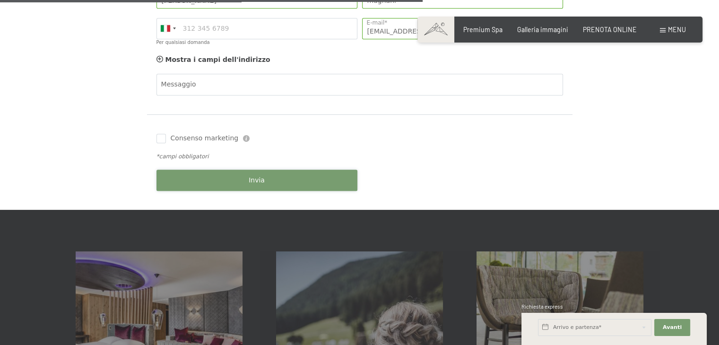
click at [277, 174] on button "Invia" at bounding box center [257, 180] width 201 height 21
